Goal: Transaction & Acquisition: Purchase product/service

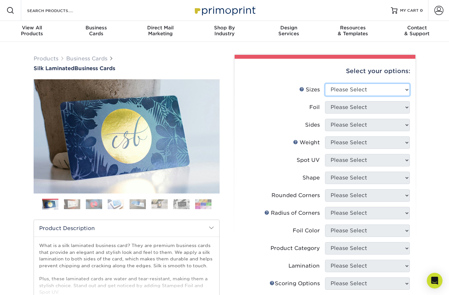
click at [405, 90] on select "Please Select 1.5" x 3.5" - Mini 1.75" x 3.5" - Mini 2" x 2" - Square 2" x 3" -…" at bounding box center [367, 90] width 85 height 12
select select "2.00x3.50"
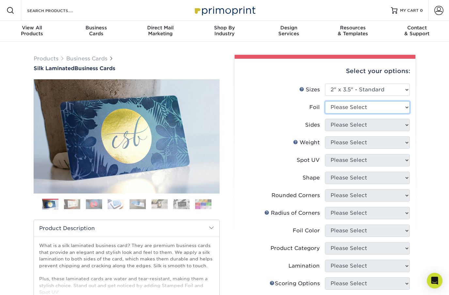
click at [403, 106] on select "Please Select Yes No" at bounding box center [367, 107] width 85 height 12
select select "1"
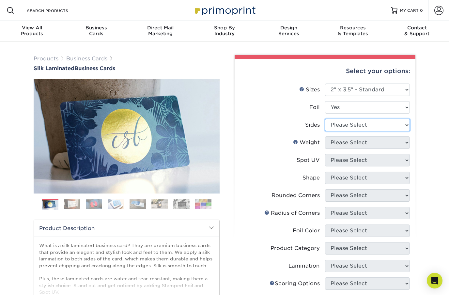
click at [406, 124] on select "Please Select Print Both Sides - Foil Both Sides Print Both Sides - Foil Front …" at bounding box center [367, 125] width 85 height 12
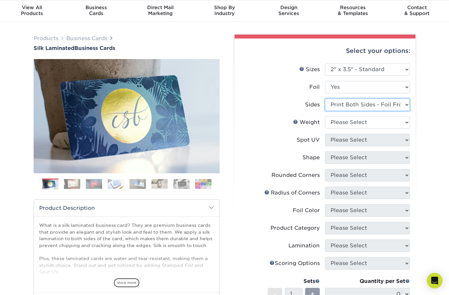
scroll to position [21, 0]
click at [396, 103] on select "Please Select Print Both Sides - Foil Both Sides Print Both Sides - Foil Front …" at bounding box center [367, 104] width 85 height 12
click at [383, 104] on select "Please Select Print Both Sides - Foil Both Sides Print Both Sides - Foil Front …" at bounding box center [367, 104] width 85 height 12
click at [380, 106] on select "Please Select Print Both Sides - Foil Both Sides Print Both Sides - Foil Front …" at bounding box center [367, 104] width 85 height 12
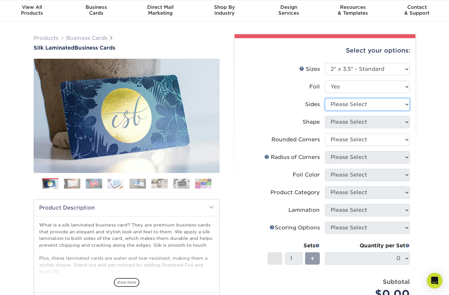
click at [386, 106] on select "Please Select Print Both Sides - Foil Both Sides Print Both Sides - Foil Front …" at bounding box center [367, 104] width 85 height 12
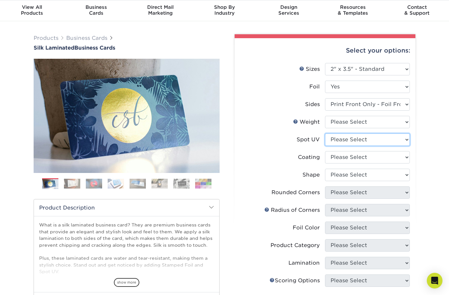
click at [371, 140] on select "Please Select No Spot UV Front Only" at bounding box center [367, 140] width 85 height 12
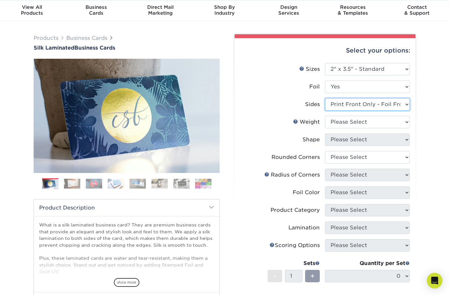
click at [379, 105] on select "Please Select Print Both Sides - Foil Both Sides Print Both Sides - Foil Front …" at bounding box center [367, 104] width 85 height 12
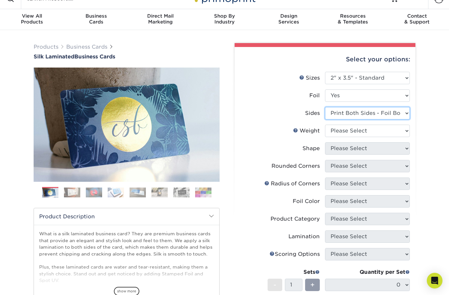
scroll to position [7, 0]
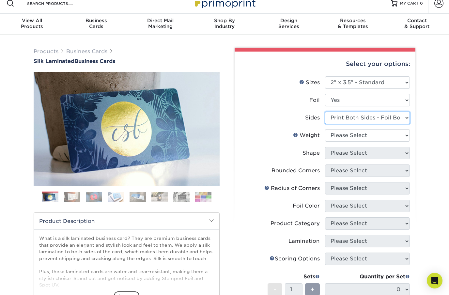
click at [378, 115] on select "Please Select Print Both Sides - Foil Both Sides Print Both Sides - Foil Front …" at bounding box center [367, 118] width 85 height 12
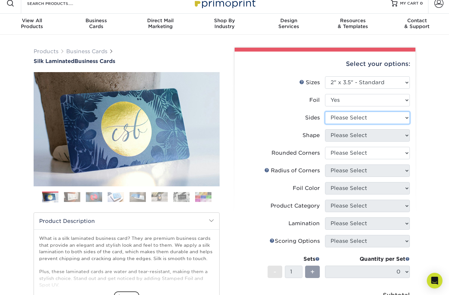
click at [374, 116] on select "Please Select Print Both Sides - Foil Both Sides Print Both Sides - Foil Front …" at bounding box center [367, 118] width 85 height 12
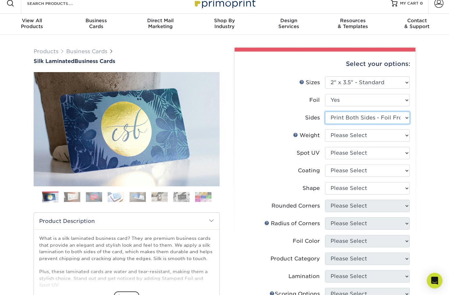
click at [386, 116] on select "Please Select Print Both Sides - Foil Both Sides Print Both Sides - Foil Front …" at bounding box center [367, 118] width 85 height 12
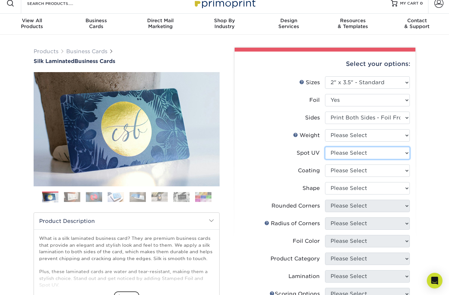
click at [367, 155] on select "Please Select No Spot UV Front and Back (Both Sides) Front Only Back Only" at bounding box center [367, 153] width 85 height 12
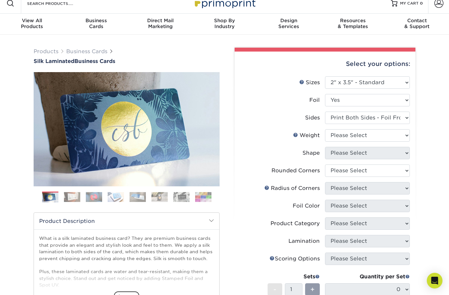
click at [435, 128] on div "Products Business Cards Silk Laminated Business Cards Previous Next" at bounding box center [224, 233] width 449 height 396
click at [371, 118] on select "Please Select Print Both Sides - Foil Both Sides Print Both Sides - Foil Front …" at bounding box center [367, 118] width 85 height 12
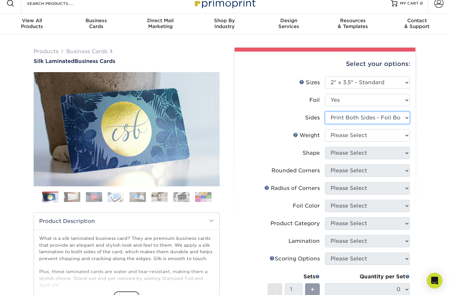
click at [378, 116] on select "Please Select Print Both Sides - Foil Both Sides Print Both Sides - Foil Front …" at bounding box center [367, 118] width 85 height 12
click at [370, 117] on select "Please Select Print Both Sides - Foil Both Sides Print Both Sides - Foil Front …" at bounding box center [367, 118] width 85 height 12
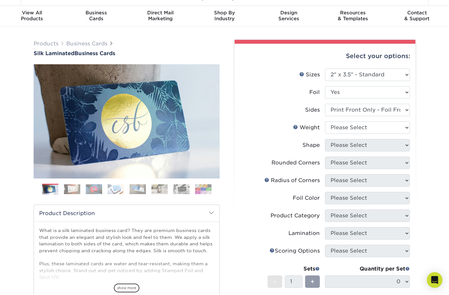
click at [434, 86] on div "Products Business Cards Silk Laminated Business Cards Previous Next" at bounding box center [224, 225] width 449 height 396
click at [400, 93] on select "Please Select Yes No" at bounding box center [367, 92] width 85 height 12
click at [389, 109] on select "Please Select Print Both Sides - Foil Both Sides Print Both Sides - Foil Front …" at bounding box center [367, 110] width 85 height 12
select select "e9e9dfb3-fba1-4d60-972c-fd9ca5904d33"
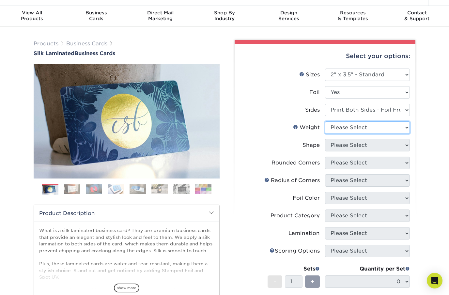
click at [383, 129] on select "Please Select 16PT" at bounding box center [367, 128] width 85 height 12
select select "16PT"
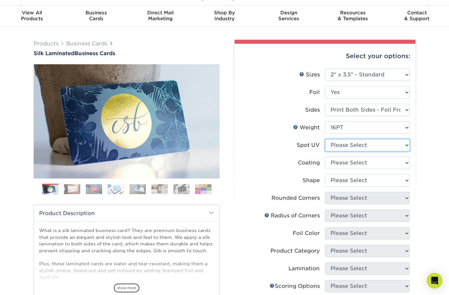
click at [375, 147] on select "Please Select No Spot UV Front and Back (Both Sides) Front Only Back Only" at bounding box center [367, 145] width 85 height 12
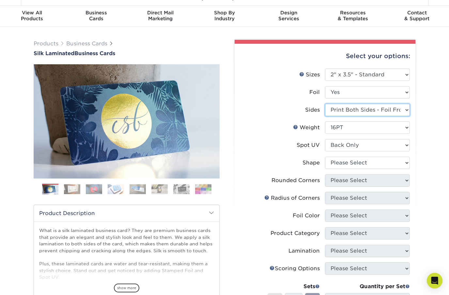
click at [387, 107] on select "Please Select Print Both Sides - Foil Both Sides Print Both Sides - Foil Front …" at bounding box center [367, 110] width 85 height 12
click at [389, 147] on select "Please Select No Spot UV Front and Back (Both Sides) Front Only Back Only" at bounding box center [367, 145] width 85 height 12
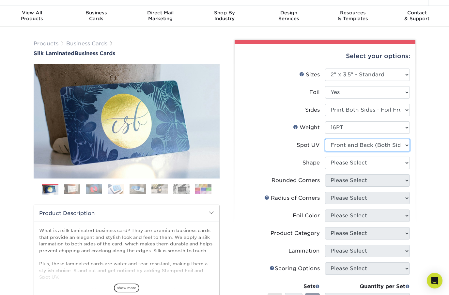
click at [385, 143] on select "Please Select No Spot UV Front and Back (Both Sides) Front Only Back Only" at bounding box center [367, 145] width 85 height 12
select select "2"
click at [436, 124] on div "Products Business Cards Silk Laminated Business Cards Previous Next" at bounding box center [224, 233] width 449 height 413
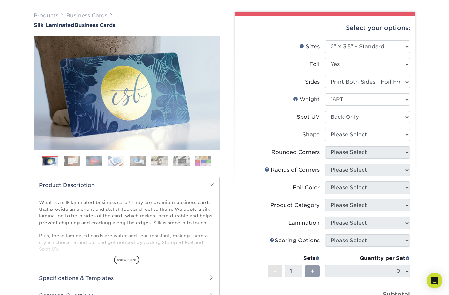
scroll to position [46, 0]
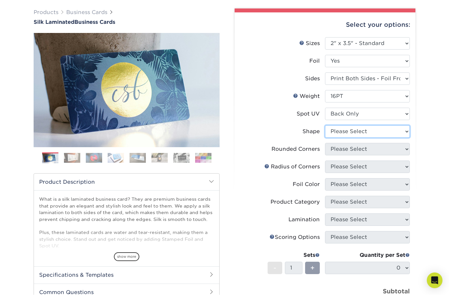
click at [385, 134] on select "Please Select Standard" at bounding box center [367, 132] width 85 height 12
select select "standard"
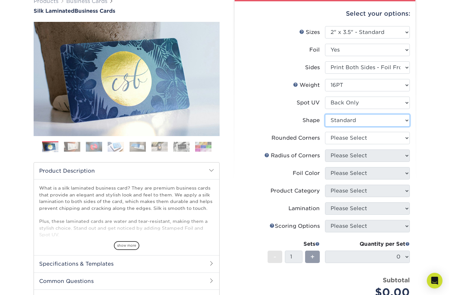
scroll to position [59, 0]
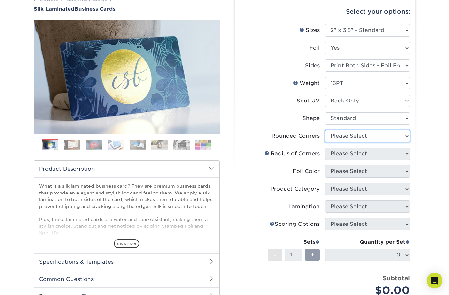
click at [386, 136] on select "Please Select Yes - Round 2 Corners Yes - Round 4 Corners No" at bounding box center [367, 136] width 85 height 12
select select "0"
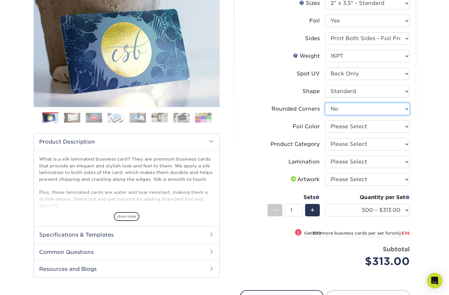
scroll to position [87, 0]
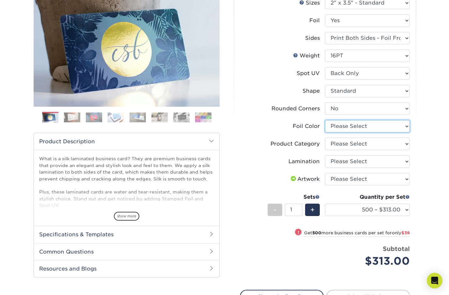
click at [386, 128] on select "Please Select Silver Foil Black Foil Blue Foil Copper Foil Gold Foil Red Foil R…" at bounding box center [367, 126] width 85 height 12
select select "a834dd52-fe06-4ed6-9a86-5bd3c2d02515"
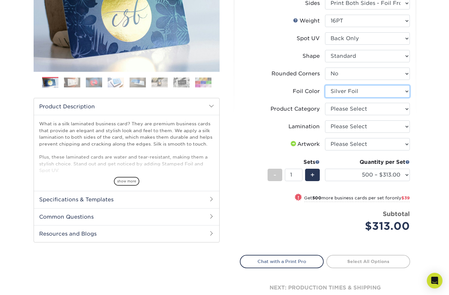
scroll to position [125, 0]
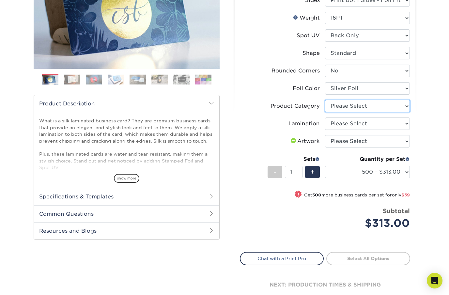
click at [399, 107] on select "Please Select Business Cards" at bounding box center [367, 106] width 85 height 12
select select "3b5148f1-0588-4f88-a218-97bcfdce65c1"
click at [394, 123] on select "Please Select Silk" at bounding box center [367, 124] width 85 height 12
click at [388, 120] on select "Please Select Silk" at bounding box center [367, 124] width 85 height 12
select select "ccacb42f-45f7-42d3-bbd3-7c8421cf37f0"
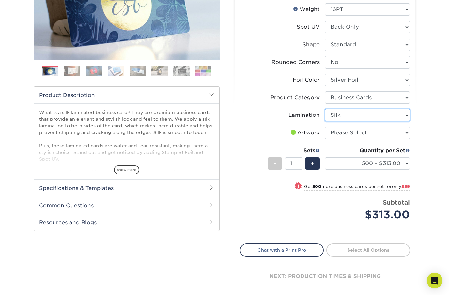
scroll to position [133, 0]
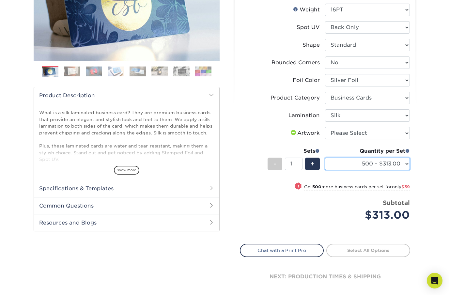
click at [400, 165] on select "500 – $313.00 1000 – $352.00 2500 – $865.00 5000 – $1518.00" at bounding box center [367, 164] width 85 height 12
click at [436, 96] on div "Products Business Cards Silk Laminated Business Cards Previous Next" at bounding box center [224, 114] width 449 height 411
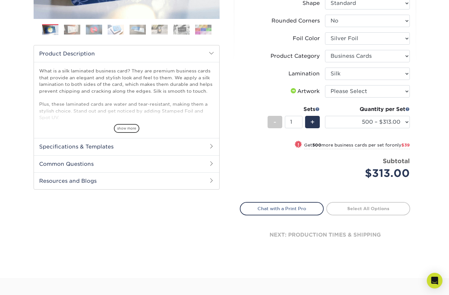
scroll to position [175, 0]
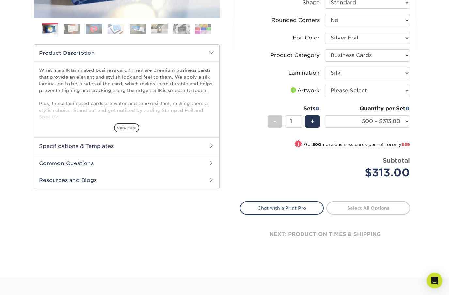
click at [407, 143] on span "$39" at bounding box center [406, 144] width 8 height 5
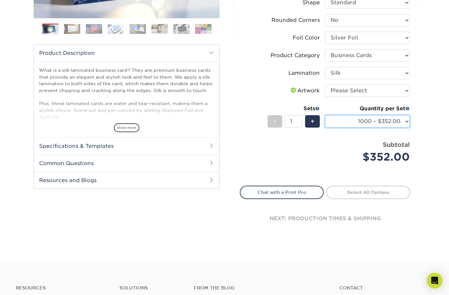
click at [404, 120] on select "500 – $313.00 1000 – $352.00 2500 – $865.00 5000 – $1518.00" at bounding box center [367, 121] width 85 height 12
select select "500 – $313.00"
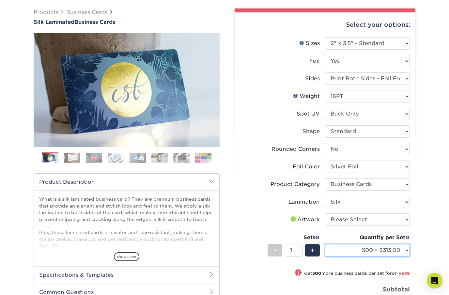
scroll to position [48, 0]
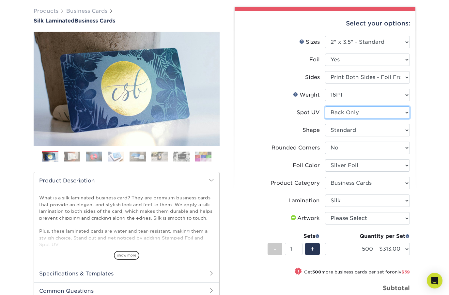
click at [404, 114] on select "Please Select No Spot UV Front and Back (Both Sides) Front Only Back Only" at bounding box center [367, 112] width 85 height 12
select select "3"
select select "-1"
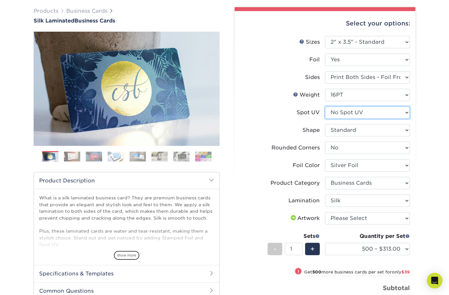
select select "-1"
select select
select select "-1"
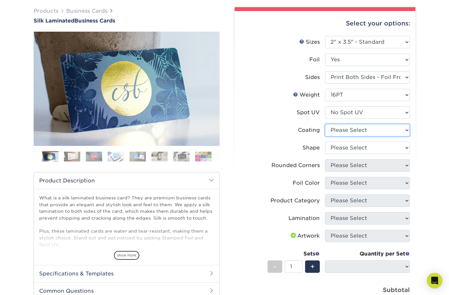
click at [390, 131] on select at bounding box center [367, 130] width 85 height 12
select select "3e7618de-abca-4bda-9f97-8b9129e913d8"
select select
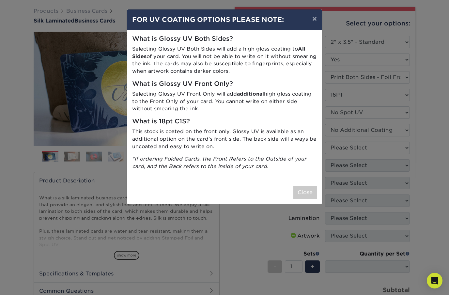
click at [314, 18] on button "×" at bounding box center [314, 18] width 15 height 18
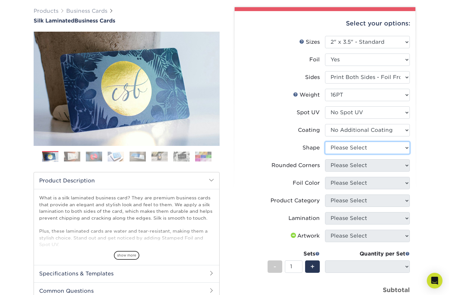
click at [391, 148] on select "Please Select Standard" at bounding box center [367, 148] width 85 height 12
select select "standard"
select select
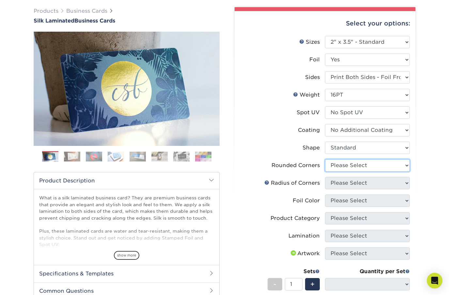
click at [391, 168] on select "Please Select Yes - Round 2 Corners Yes - Round 4 Corners No" at bounding box center [367, 165] width 85 height 12
select select "0"
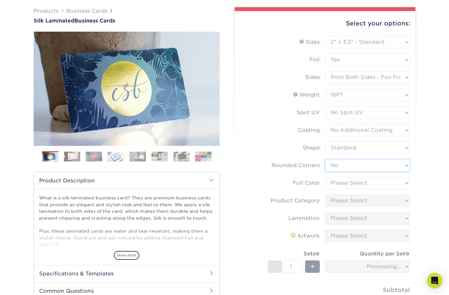
select select "-1"
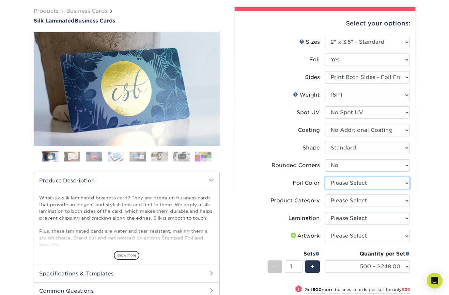
click at [388, 185] on select "Please Select Silver Foil Black Foil Blue Foil Copper Foil Gold Foil Red Foil R…" at bounding box center [367, 183] width 85 height 12
select select "a834dd52-fe06-4ed6-9a86-5bd3c2d02515"
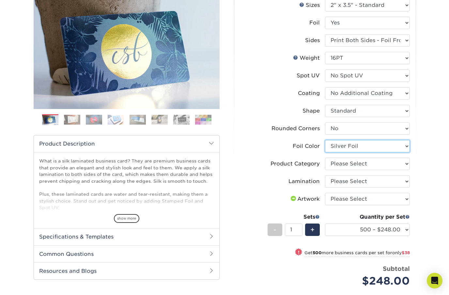
scroll to position [84, 0]
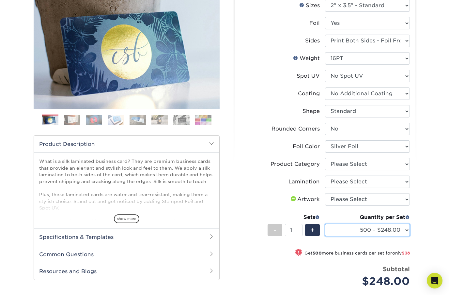
click at [402, 232] on select "500 – $248.00 1000 – $286.00 2500 – $680.00 5000 – $1298.00" at bounding box center [367, 230] width 85 height 12
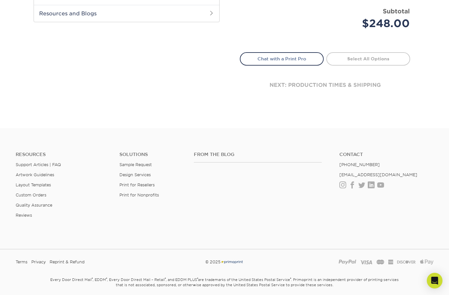
scroll to position [342, 0]
click at [56, 160] on ul "Resources Support Articles | FAQ Artwork Guidelines Layout Templates Custom Ord…" at bounding box center [63, 189] width 104 height 72
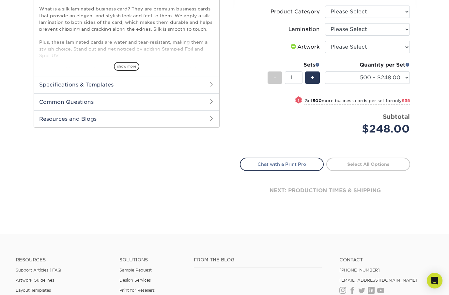
scroll to position [234, 0]
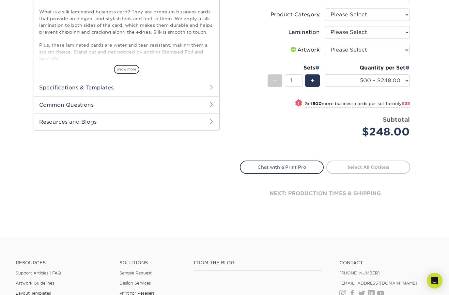
click at [209, 103] on span at bounding box center [211, 104] width 5 height 5
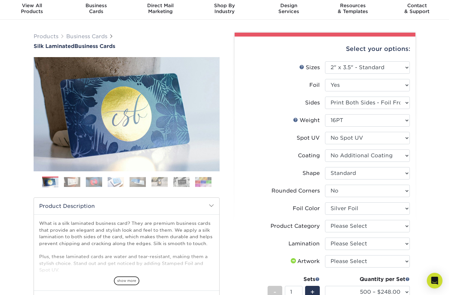
scroll to position [0, 0]
